Goal: Transaction & Acquisition: Purchase product/service

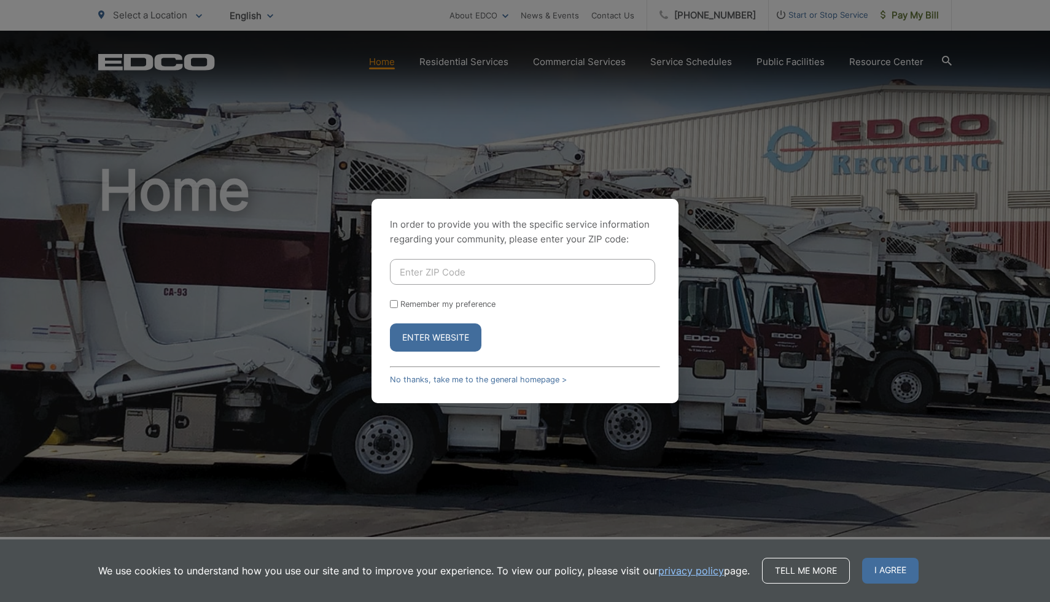
click at [445, 271] on input "Enter ZIP Code" at bounding box center [522, 272] width 265 height 26
type input "90275"
click at [454, 340] on button "Enter Website" at bounding box center [435, 338] width 91 height 28
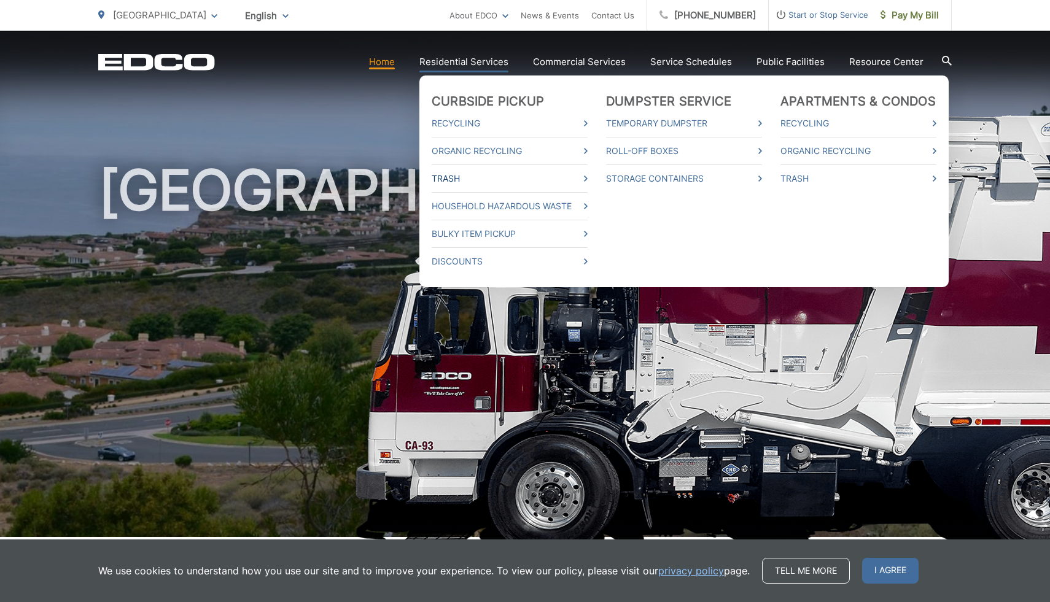
click at [480, 179] on link "Trash" at bounding box center [510, 178] width 156 height 15
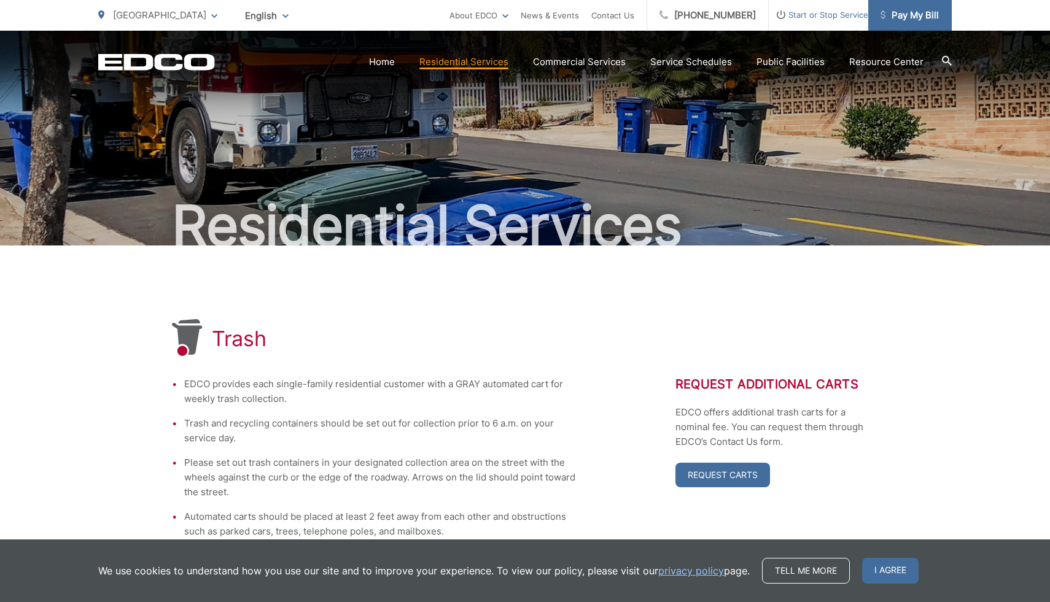
click at [920, 11] on span "Pay My Bill" at bounding box center [910, 15] width 58 height 15
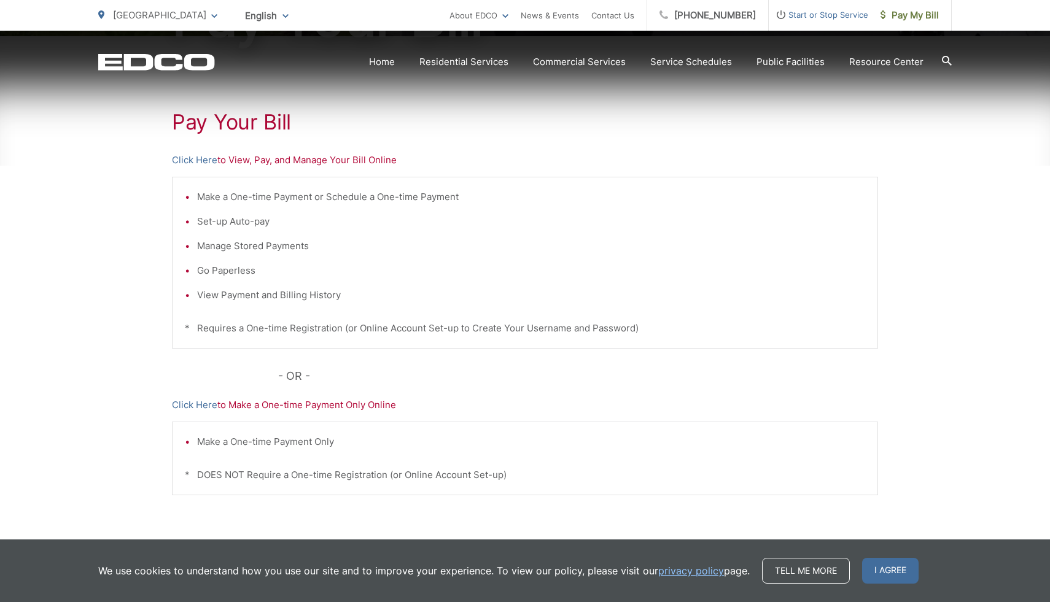
scroll to position [211, 0]
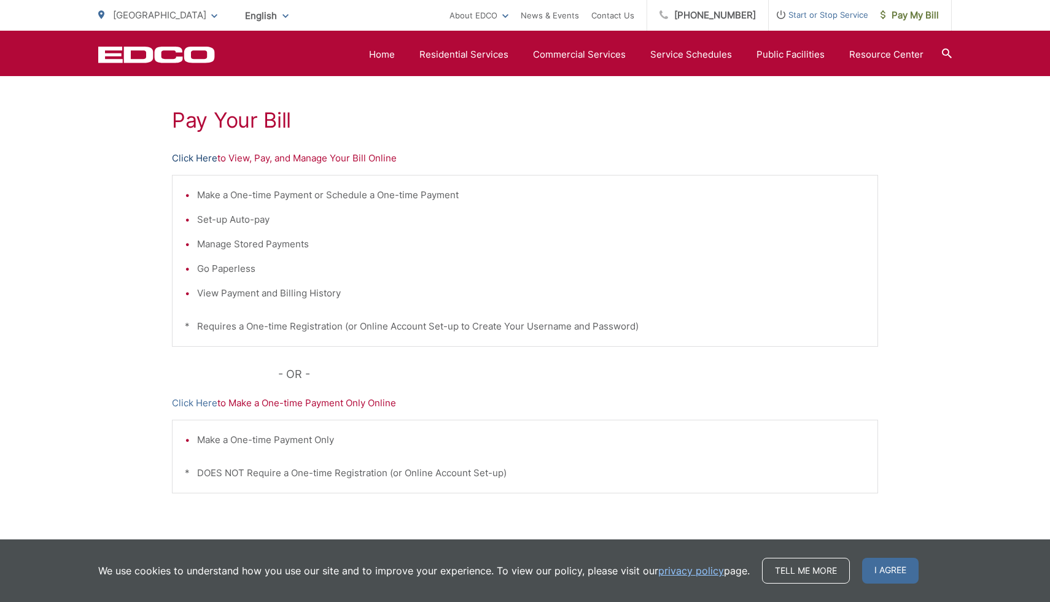
click at [202, 161] on link "Click Here" at bounding box center [194, 158] width 45 height 15
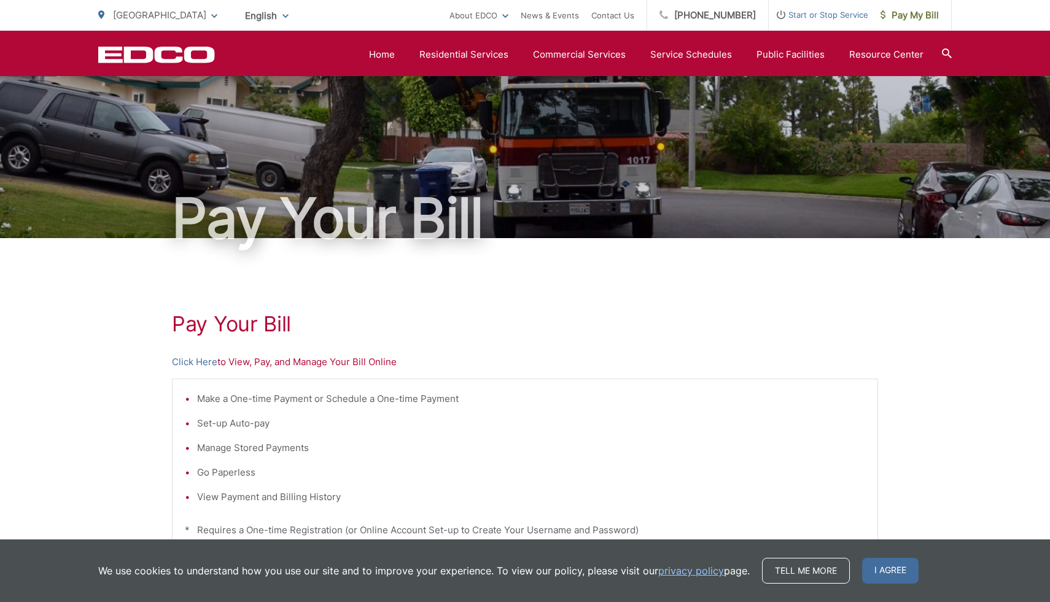
scroll to position [0, 0]
